Goal: Information Seeking & Learning: Learn about a topic

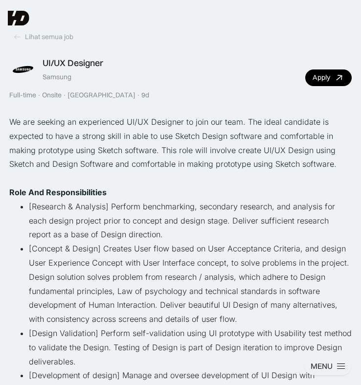
scroll to position [19, 0]
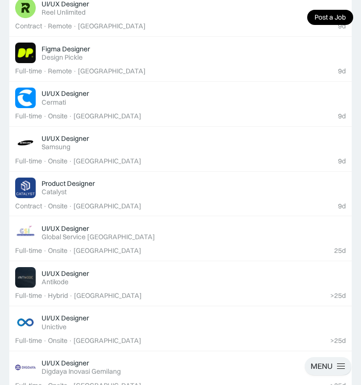
scroll to position [430, 0]
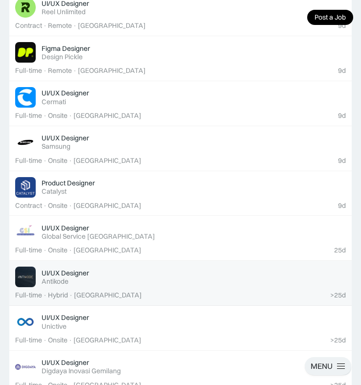
click at [175, 283] on link "UI/UX Designer Featured Antikode >25d Full-time · Hybrid · [GEOGRAPHIC_DATA]" at bounding box center [180, 283] width 343 height 45
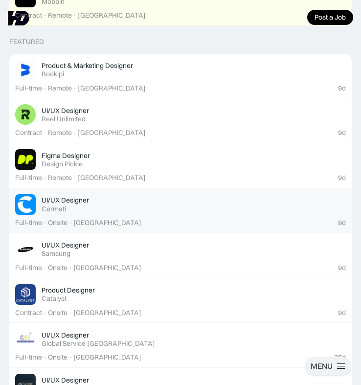
scroll to position [313, 0]
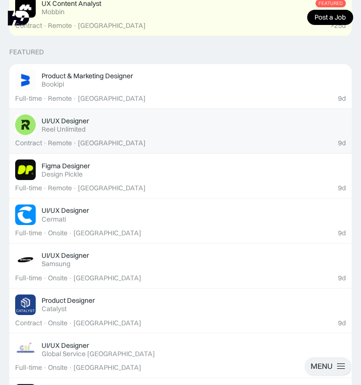
click at [184, 141] on div "9d Contract · Remote · Jakarta" at bounding box center [180, 143] width 331 height 8
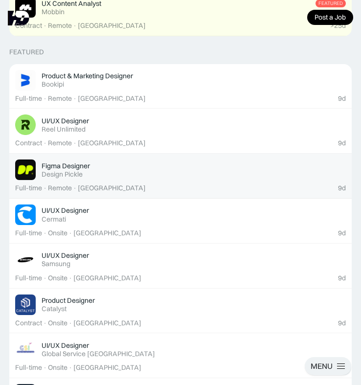
click at [117, 170] on div "Figma Designer Featured Design Pickle" at bounding box center [194, 170] width 305 height 17
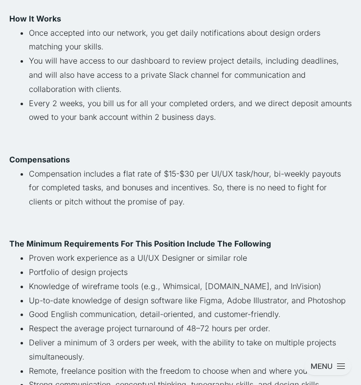
scroll to position [420, 0]
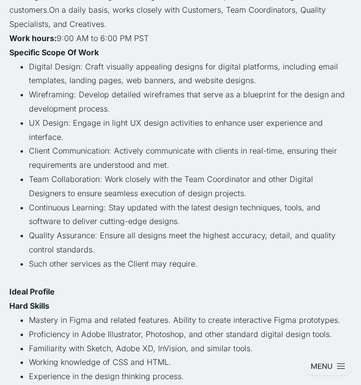
scroll to position [174, 0]
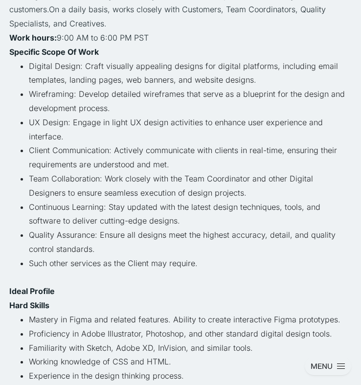
click at [178, 233] on li "Quality Assurance: Ensure all designs meet the highest accuracy, detail, and qu…" at bounding box center [190, 242] width 323 height 28
click at [243, 237] on li "Quality Assurance: Ensure all designs meet the highest accuracy, detail, and qu…" at bounding box center [190, 242] width 323 height 28
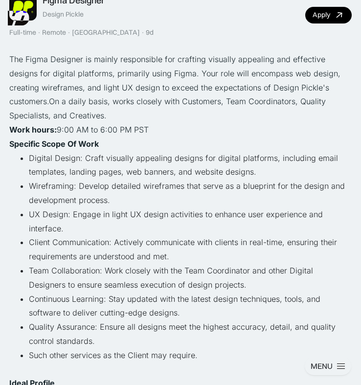
scroll to position [82, 0]
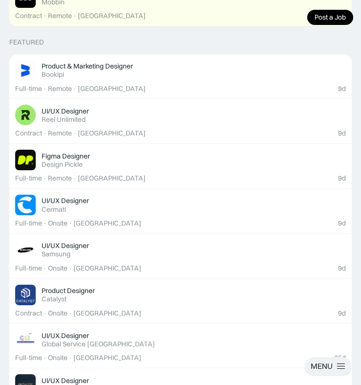
scroll to position [325, 0]
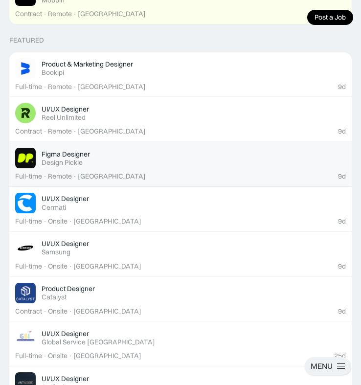
click at [146, 166] on link "Figma Designer Featured Design Pickle 9d Full-time · Remote · [GEOGRAPHIC_DATA]" at bounding box center [180, 164] width 343 height 45
